Goal: Information Seeking & Learning: Learn about a topic

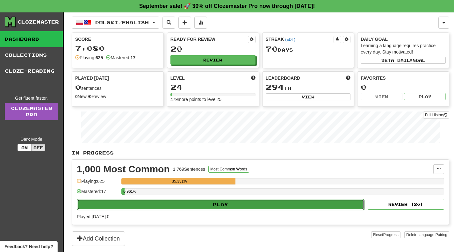
click at [270, 206] on button "Play" at bounding box center [220, 204] width 287 height 11
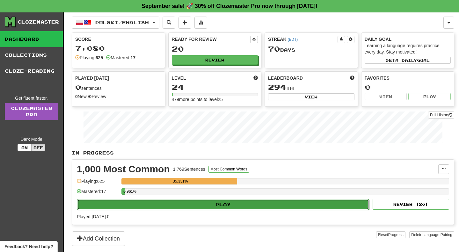
select select "**"
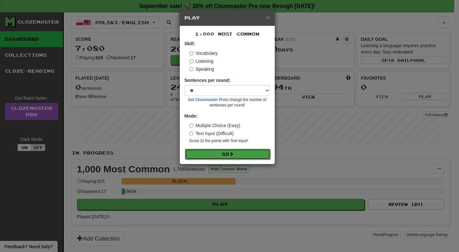
click at [252, 152] on button "Go" at bounding box center [227, 154] width 85 height 11
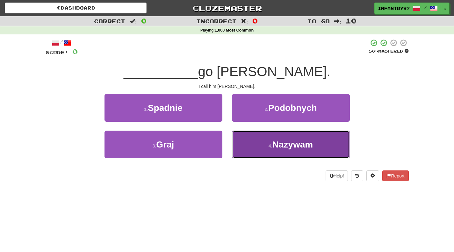
click at [263, 144] on button "4 . [GEOGRAPHIC_DATA]" at bounding box center [291, 145] width 118 height 28
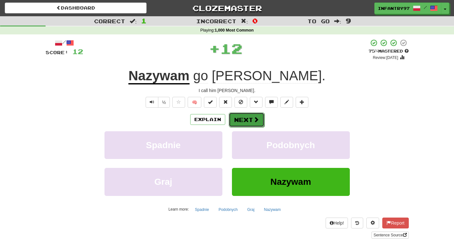
click at [242, 121] on button "Next" at bounding box center [247, 119] width 36 height 15
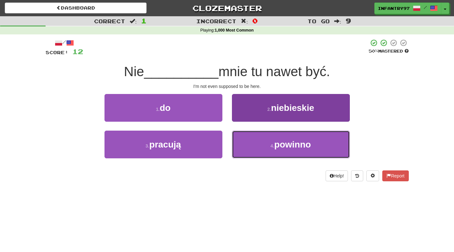
click at [279, 152] on button "4 . powinno" at bounding box center [291, 145] width 118 height 28
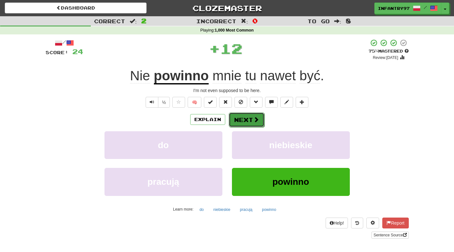
click at [248, 124] on button "Next" at bounding box center [247, 119] width 36 height 15
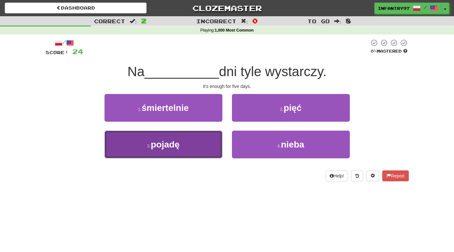
click at [205, 151] on button "3 . pojadę" at bounding box center [163, 145] width 118 height 28
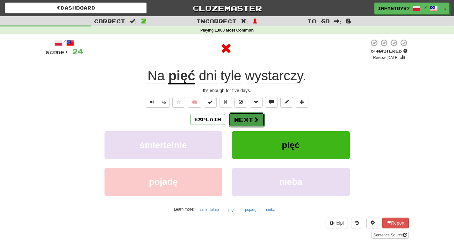
click at [251, 125] on button "Next" at bounding box center [247, 119] width 36 height 15
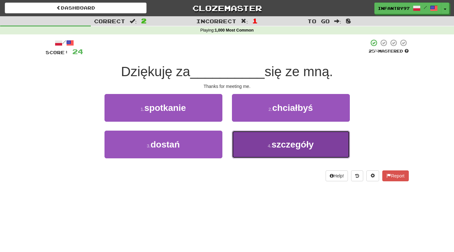
click at [272, 143] on span "szczegóły" at bounding box center [292, 145] width 42 height 10
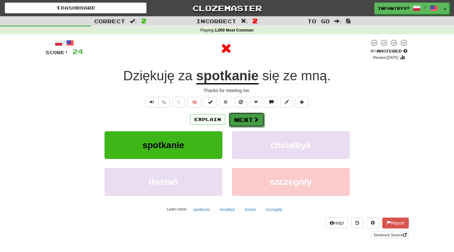
click at [251, 116] on button "Next" at bounding box center [247, 119] width 36 height 15
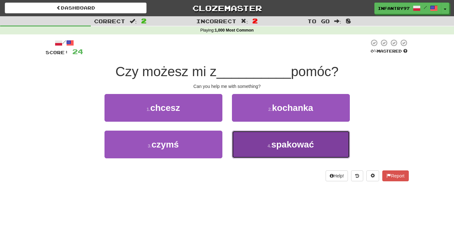
click at [272, 146] on span "spakować" at bounding box center [292, 145] width 43 height 10
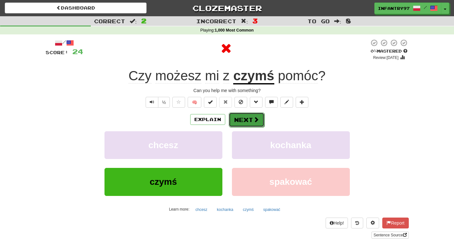
click at [254, 117] on span at bounding box center [256, 120] width 6 height 6
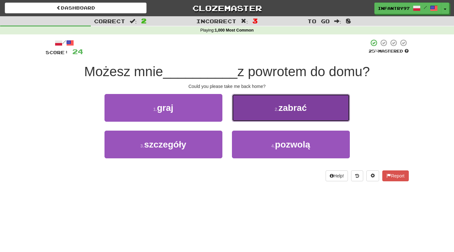
click at [296, 118] on button "2 . [PERSON_NAME]" at bounding box center [291, 108] width 118 height 28
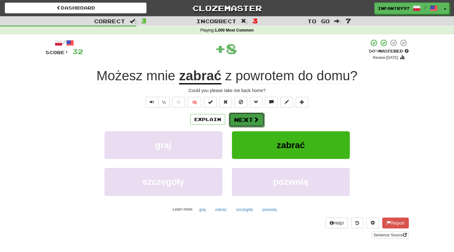
click at [258, 118] on button "Next" at bounding box center [247, 119] width 36 height 15
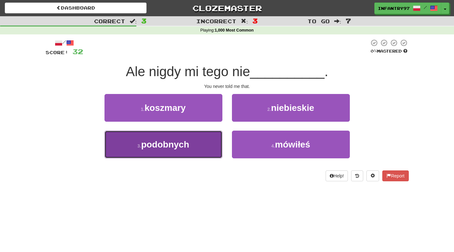
click at [164, 141] on span "podobnych" at bounding box center [165, 145] width 48 height 10
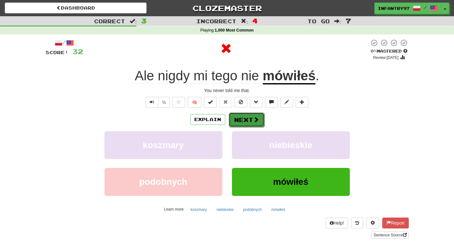
click at [260, 116] on button "Next" at bounding box center [247, 119] width 36 height 15
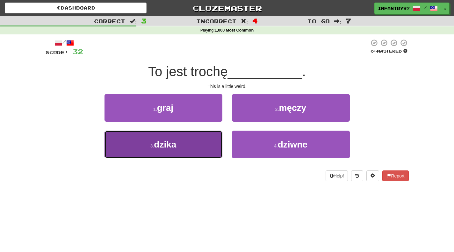
click at [175, 147] on span "dzika" at bounding box center [165, 145] width 22 height 10
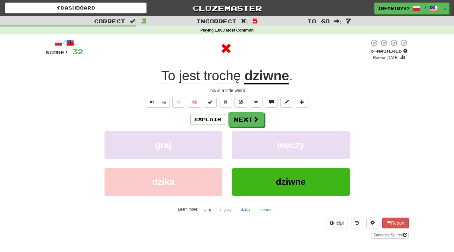
click at [264, 117] on div "Explain Next" at bounding box center [227, 119] width 363 height 15
click at [250, 121] on button "Next" at bounding box center [247, 119] width 36 height 15
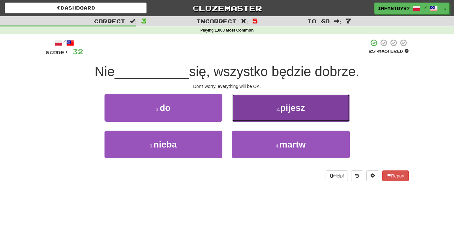
click at [279, 109] on small "2 ." at bounding box center [278, 109] width 4 height 5
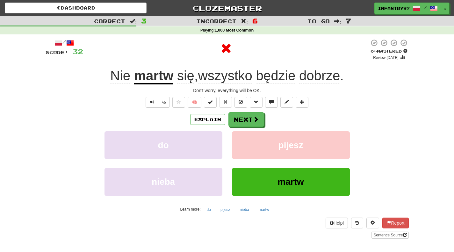
click at [253, 112] on div "/ Score: 32 0 % Mastered Review: [DATE] martw się , wszystko będzie dobrze . Do…" at bounding box center [227, 139] width 363 height 200
click at [256, 114] on button "Next" at bounding box center [247, 119] width 36 height 15
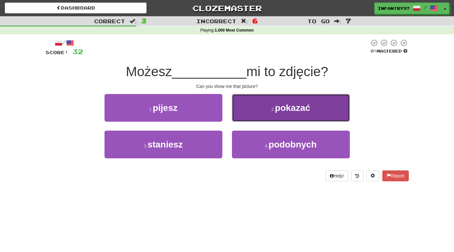
click at [271, 111] on small "2 ." at bounding box center [273, 109] width 4 height 5
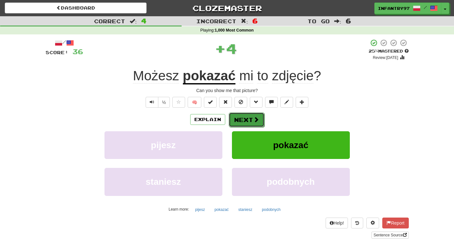
click at [258, 115] on button "Next" at bounding box center [247, 119] width 36 height 15
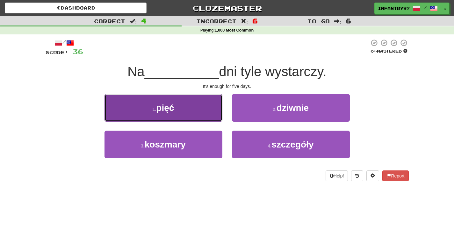
click at [205, 115] on button "1 . pięć" at bounding box center [163, 108] width 118 height 28
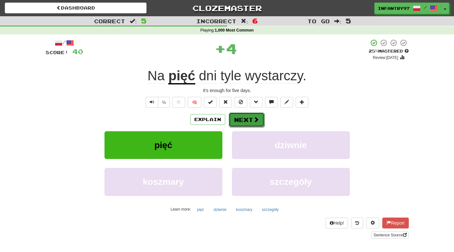
click at [240, 117] on button "Next" at bounding box center [247, 119] width 36 height 15
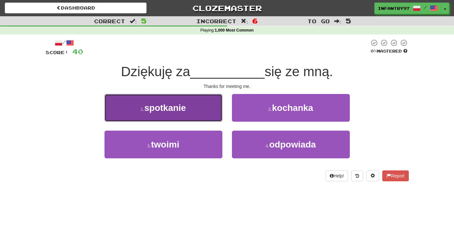
click at [182, 117] on button "1 . spotkanie" at bounding box center [163, 108] width 118 height 28
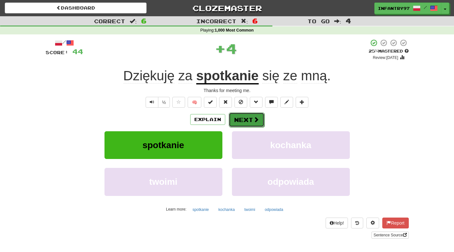
click at [243, 121] on button "Next" at bounding box center [247, 119] width 36 height 15
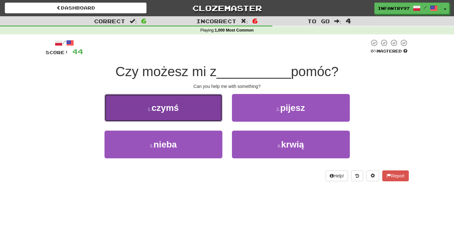
click at [191, 110] on button "1 . czymś" at bounding box center [163, 108] width 118 height 28
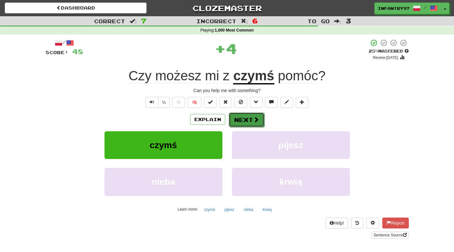
click at [241, 120] on button "Next" at bounding box center [247, 119] width 36 height 15
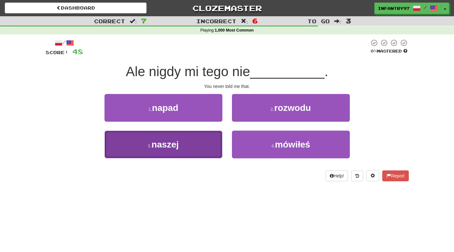
click at [190, 149] on button "3 . naszej" at bounding box center [163, 145] width 118 height 28
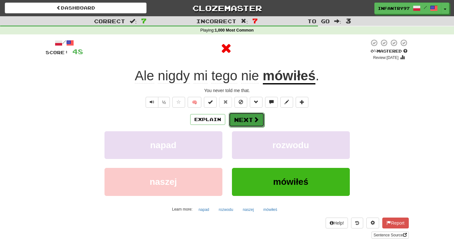
click at [245, 115] on button "Next" at bounding box center [247, 119] width 36 height 15
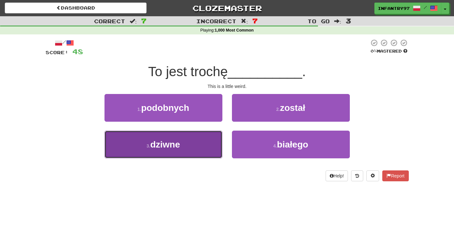
click at [215, 150] on button "3 . dziwne" at bounding box center [163, 145] width 118 height 28
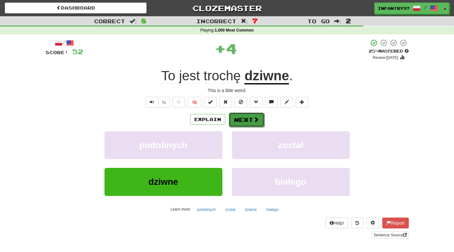
click at [246, 122] on button "Next" at bounding box center [247, 119] width 36 height 15
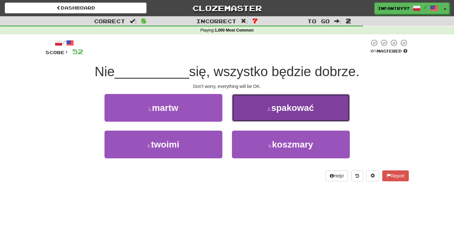
click at [310, 116] on button "2 . spakować" at bounding box center [291, 108] width 118 height 28
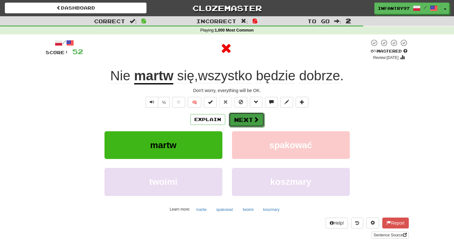
click at [255, 124] on button "Next" at bounding box center [247, 119] width 36 height 15
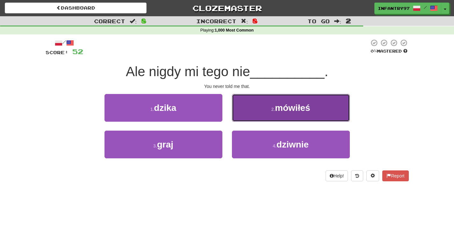
click at [298, 109] on span "mówiłeś" at bounding box center [292, 108] width 35 height 10
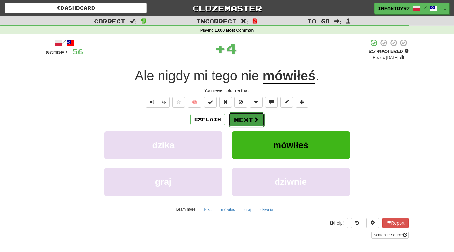
click at [245, 116] on button "Next" at bounding box center [247, 119] width 36 height 15
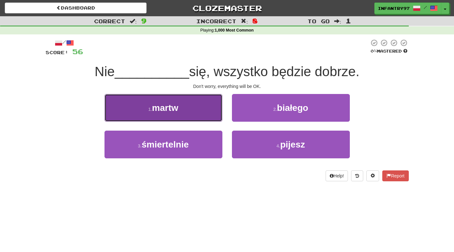
click at [196, 113] on button "1 . martw" at bounding box center [163, 108] width 118 height 28
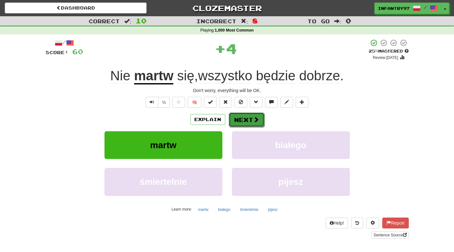
click at [249, 117] on button "Next" at bounding box center [247, 119] width 36 height 15
